Goal: Navigation & Orientation: Understand site structure

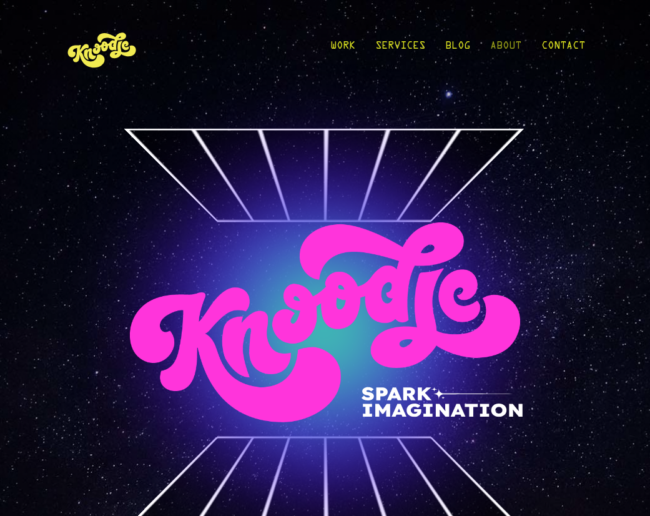
click at [493, 41] on link "About" at bounding box center [505, 49] width 31 height 58
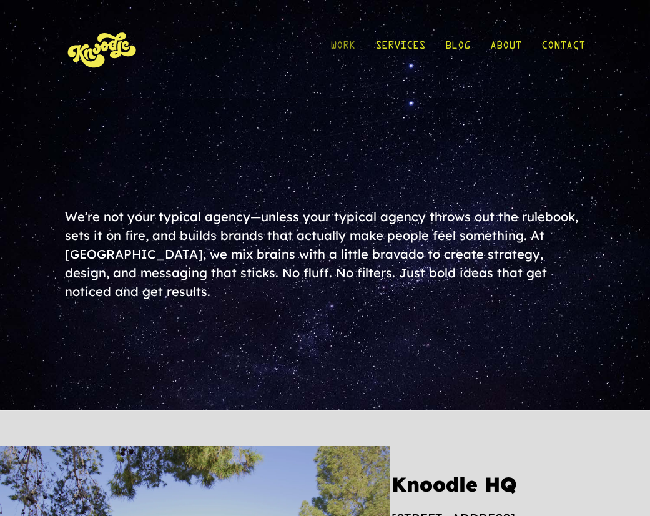
click at [336, 49] on link "Work" at bounding box center [342, 49] width 25 height 58
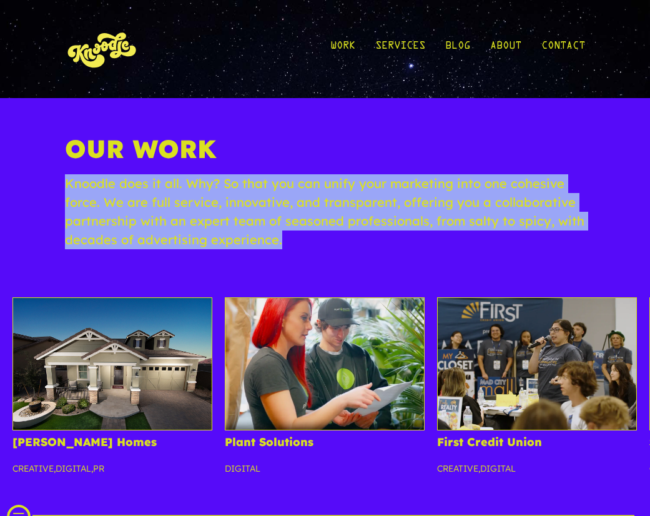
drag, startPoint x: 282, startPoint y: 234, endPoint x: 64, endPoint y: 185, distance: 223.4
click at [64, 185] on div "Our Work Knoodle does it all. Why? So that you can unify your marketing into on…" at bounding box center [325, 353] width 650 height 511
